Goal: Task Accomplishment & Management: Use online tool/utility

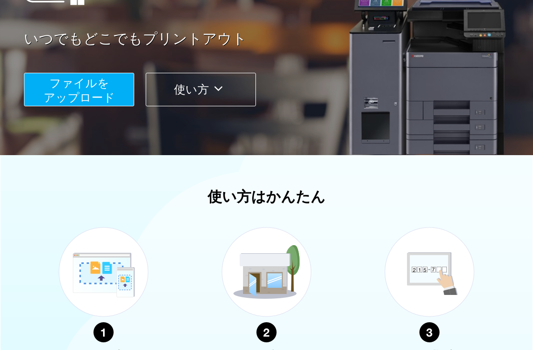
click at [53, 95] on span "ファイルを ​​アップロード" at bounding box center [79, 90] width 71 height 27
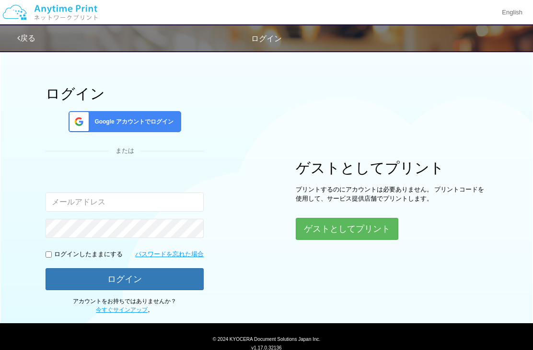
scroll to position [12, 0]
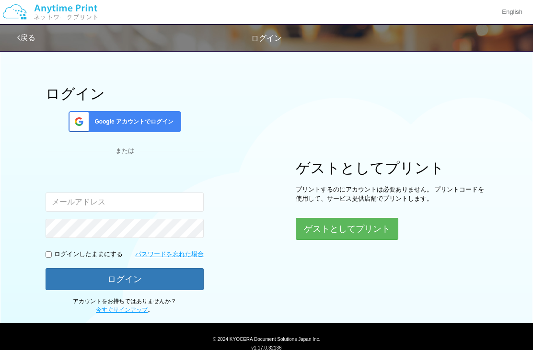
click at [381, 223] on button "ゲストとしてプリント" at bounding box center [347, 229] width 103 height 22
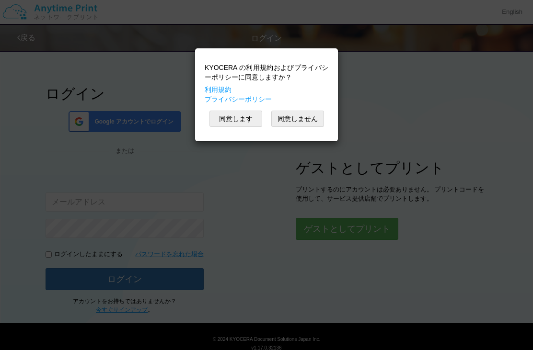
click at [254, 116] on button "同意します" at bounding box center [235, 119] width 53 height 16
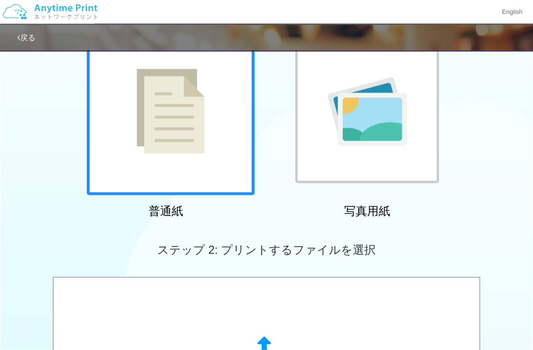
click at [416, 154] on div at bounding box center [367, 112] width 144 height 144
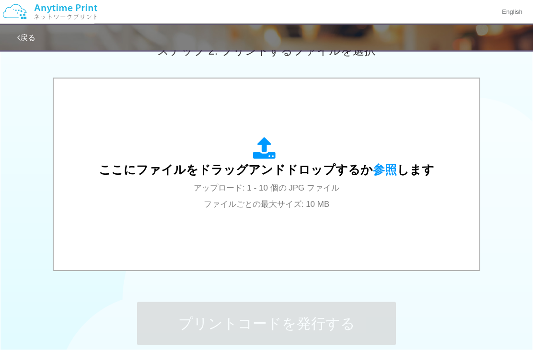
scroll to position [286, 0]
click at [352, 196] on div "ここにファイルをドラッグアンドドロップするか 参照 します アップロード: 1 - 10 個の JPG ファイル ファイルごとの最大サイズ: 10 MB" at bounding box center [266, 174] width 335 height 75
click at [357, 153] on div "ここにファイルをドラッグアンドドロップするか 参照 します アップロード: 1 - 10 個の JPG ファイル ファイルごとの最大サイズ: 10 MB" at bounding box center [266, 174] width 335 height 75
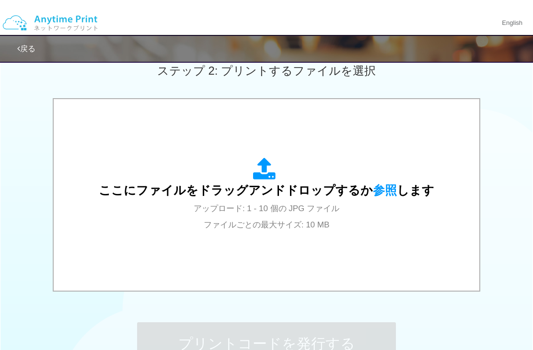
scroll to position [261, 0]
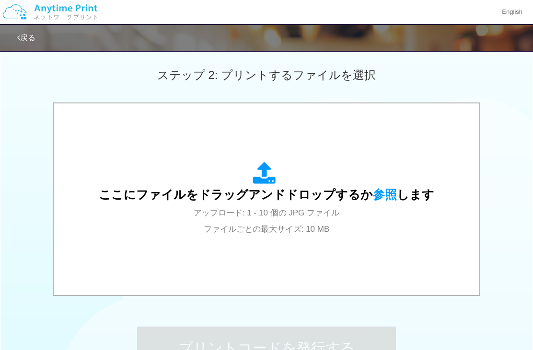
click at [382, 224] on div "ここにファイルをドラッグアンドドロップするか 参照 します アップロード: 1 - 10 個の JPG ファイル ファイルごとの最大サイズ: 10 MB" at bounding box center [266, 199] width 335 height 75
click at [363, 227] on div "ここにファイルをドラッグアンドドロップするか 参照 します アップロード: 1 - 10 個の JPG ファイル ファイルごとの最大サイズ: 10 MB" at bounding box center [266, 199] width 335 height 75
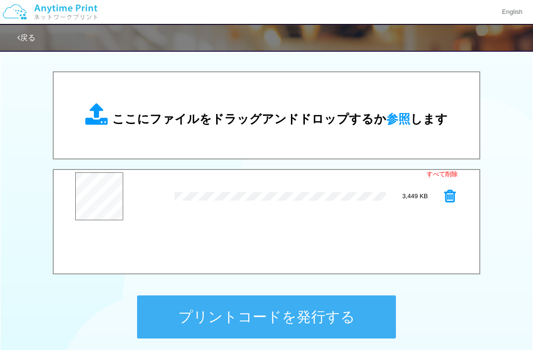
scroll to position [285, 0]
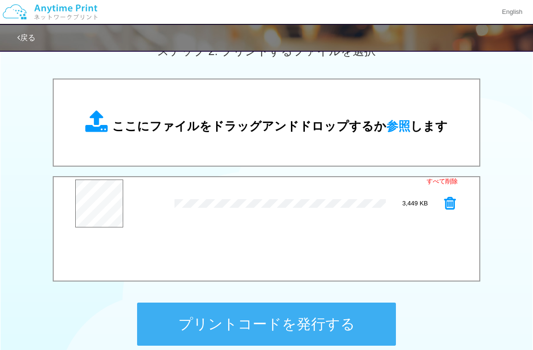
click at [353, 328] on button "プリントコードを発行する" at bounding box center [266, 324] width 259 height 43
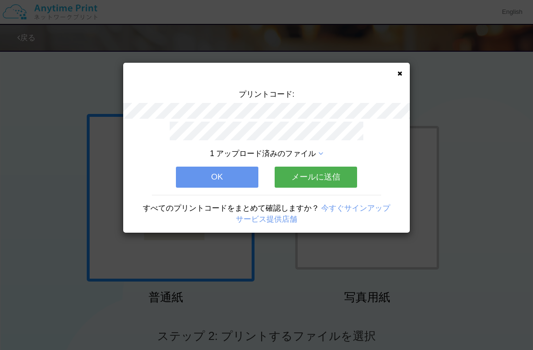
click at [398, 70] on icon at bounding box center [399, 73] width 5 height 6
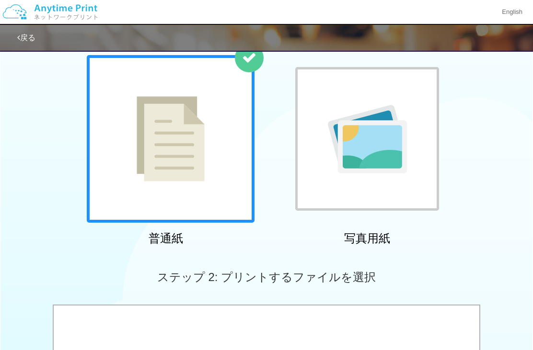
scroll to position [58, 0]
